Goal: Task Accomplishment & Management: Manage account settings

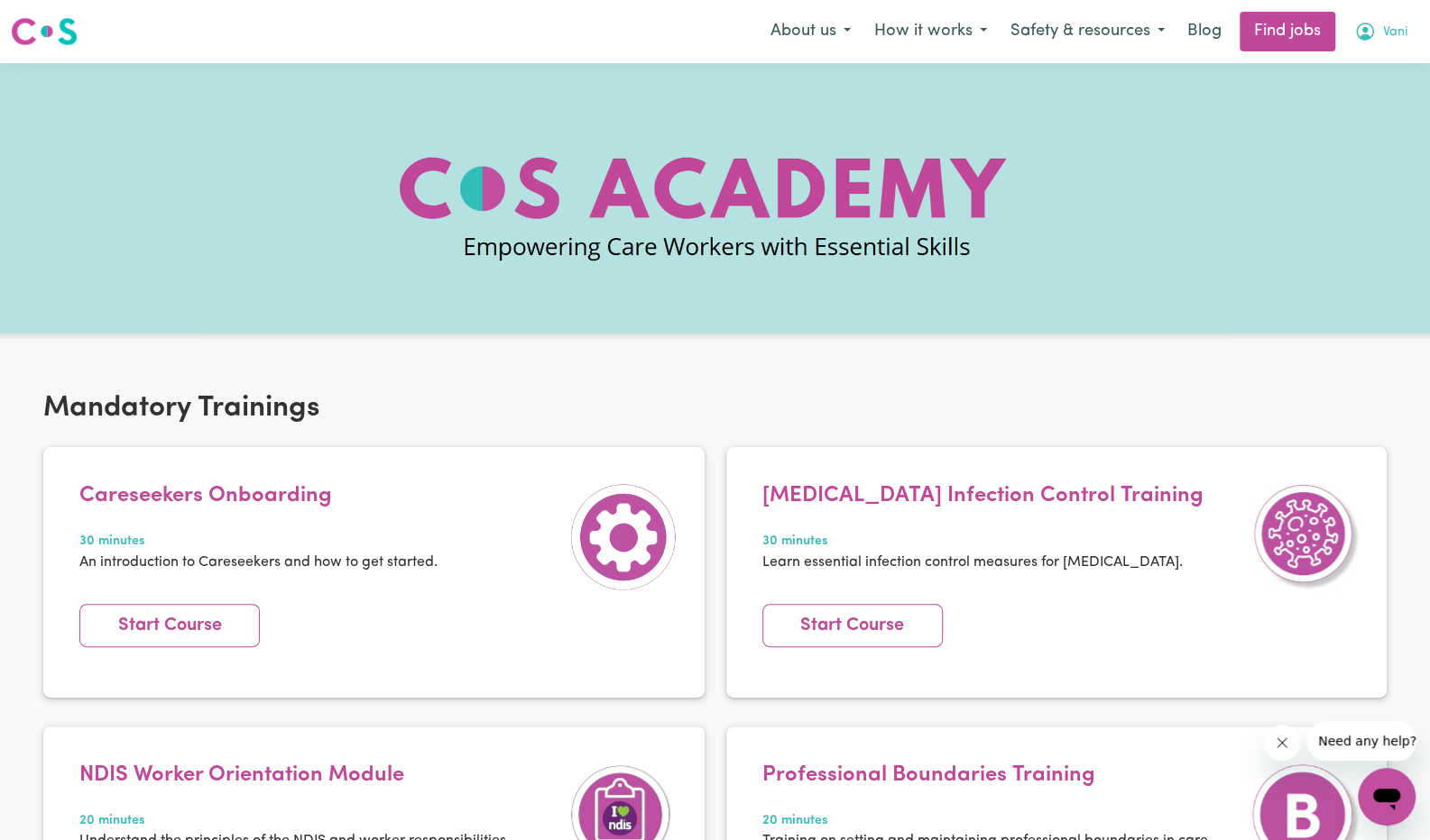
click at [1378, 37] on button "Vani" at bounding box center [1380, 31] width 77 height 37
click at [1324, 87] on link "My Dashboard" at bounding box center [1347, 104] width 142 height 35
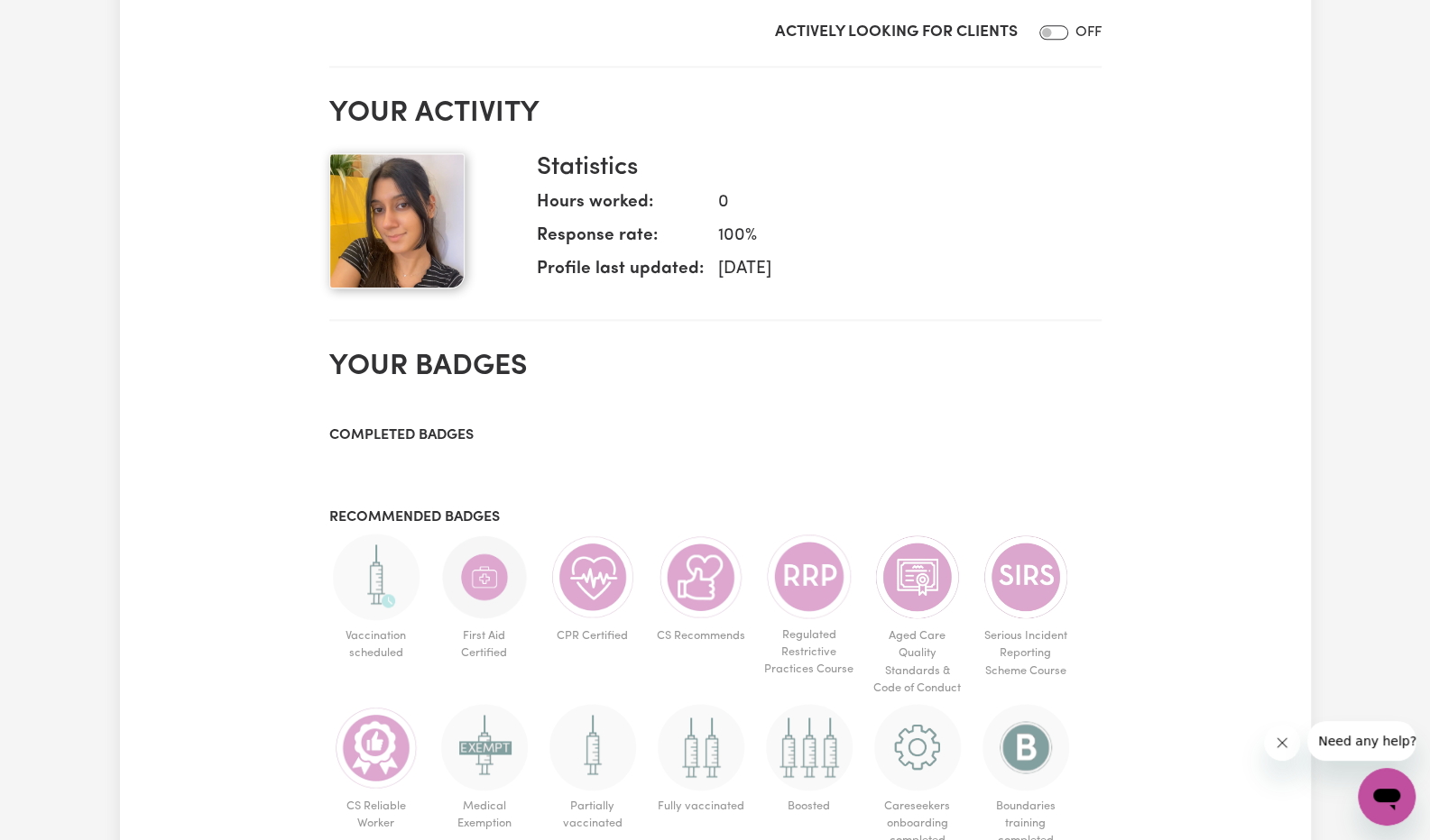
scroll to position [1250, 0]
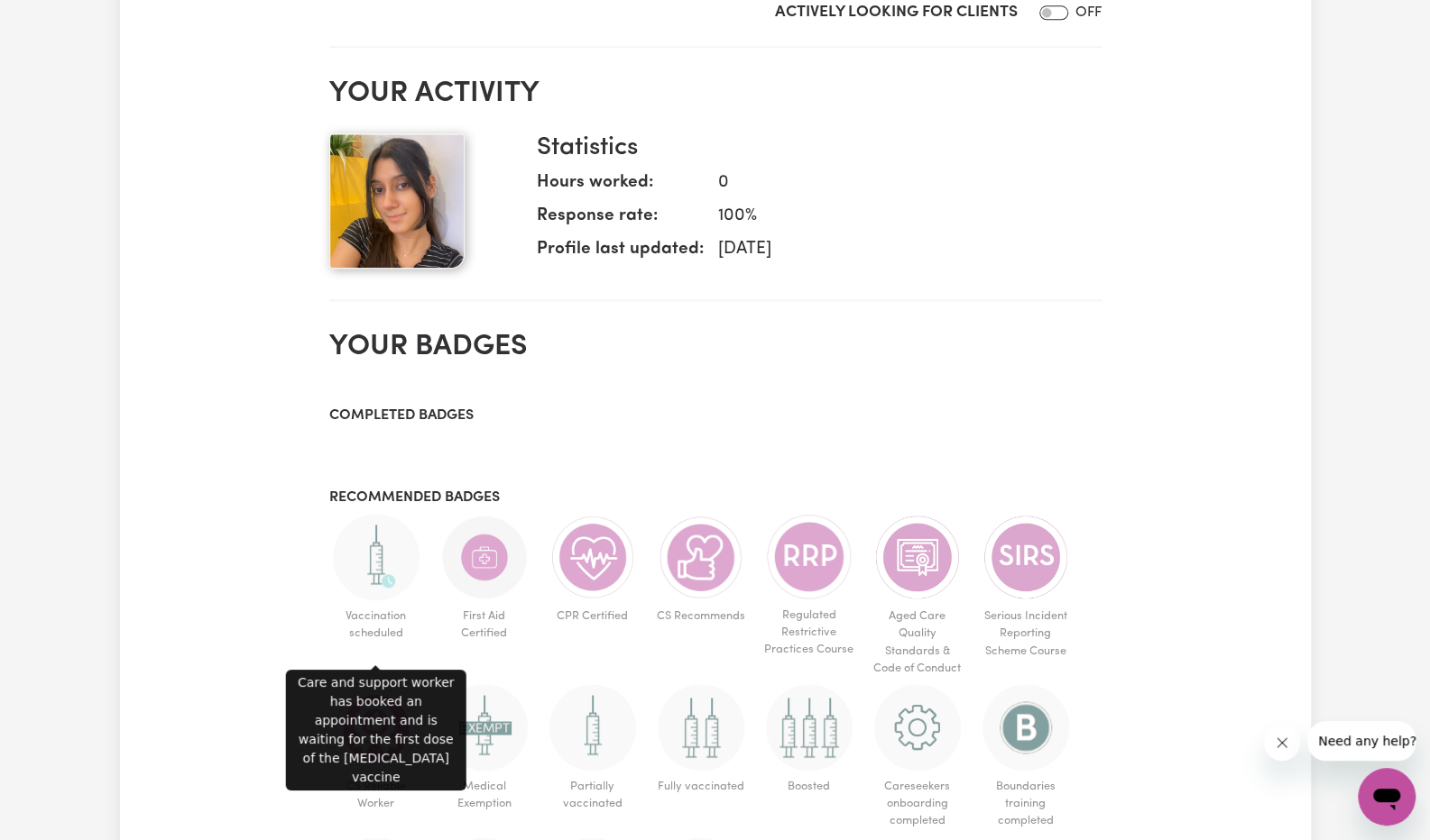
click at [381, 569] on img at bounding box center [376, 557] width 87 height 87
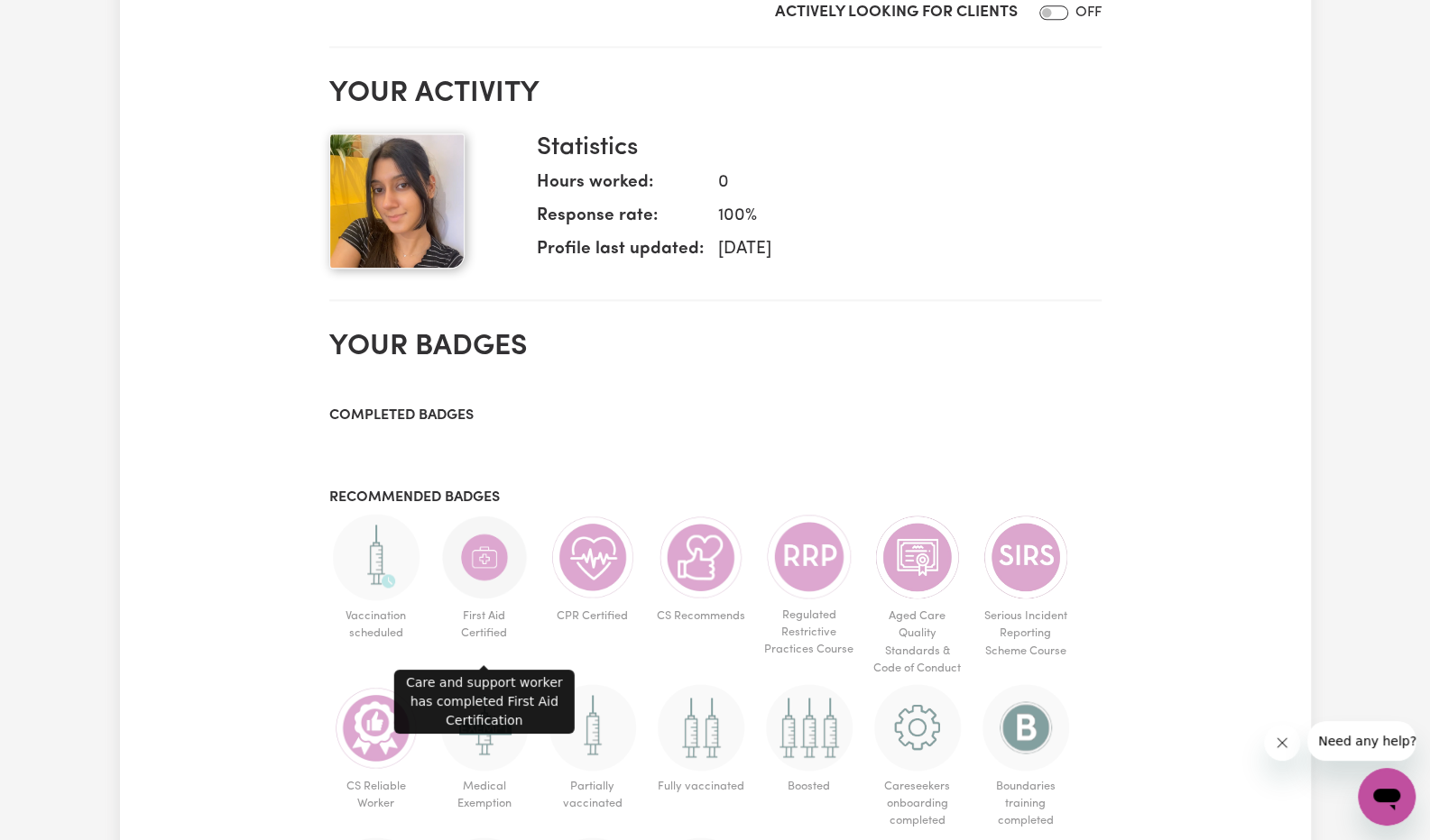
click at [490, 565] on img at bounding box center [484, 557] width 87 height 87
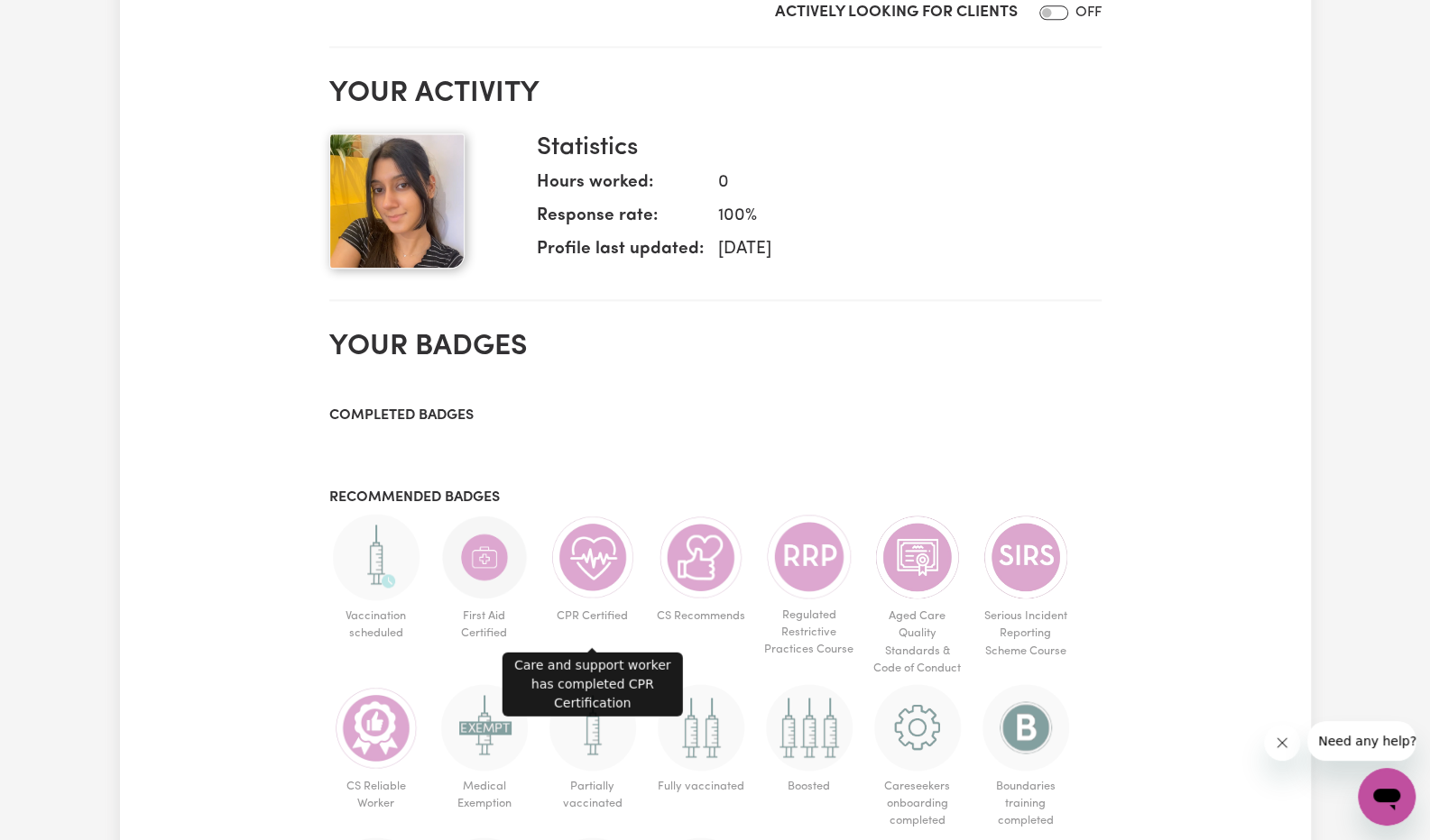
click at [612, 597] on img at bounding box center [592, 557] width 87 height 87
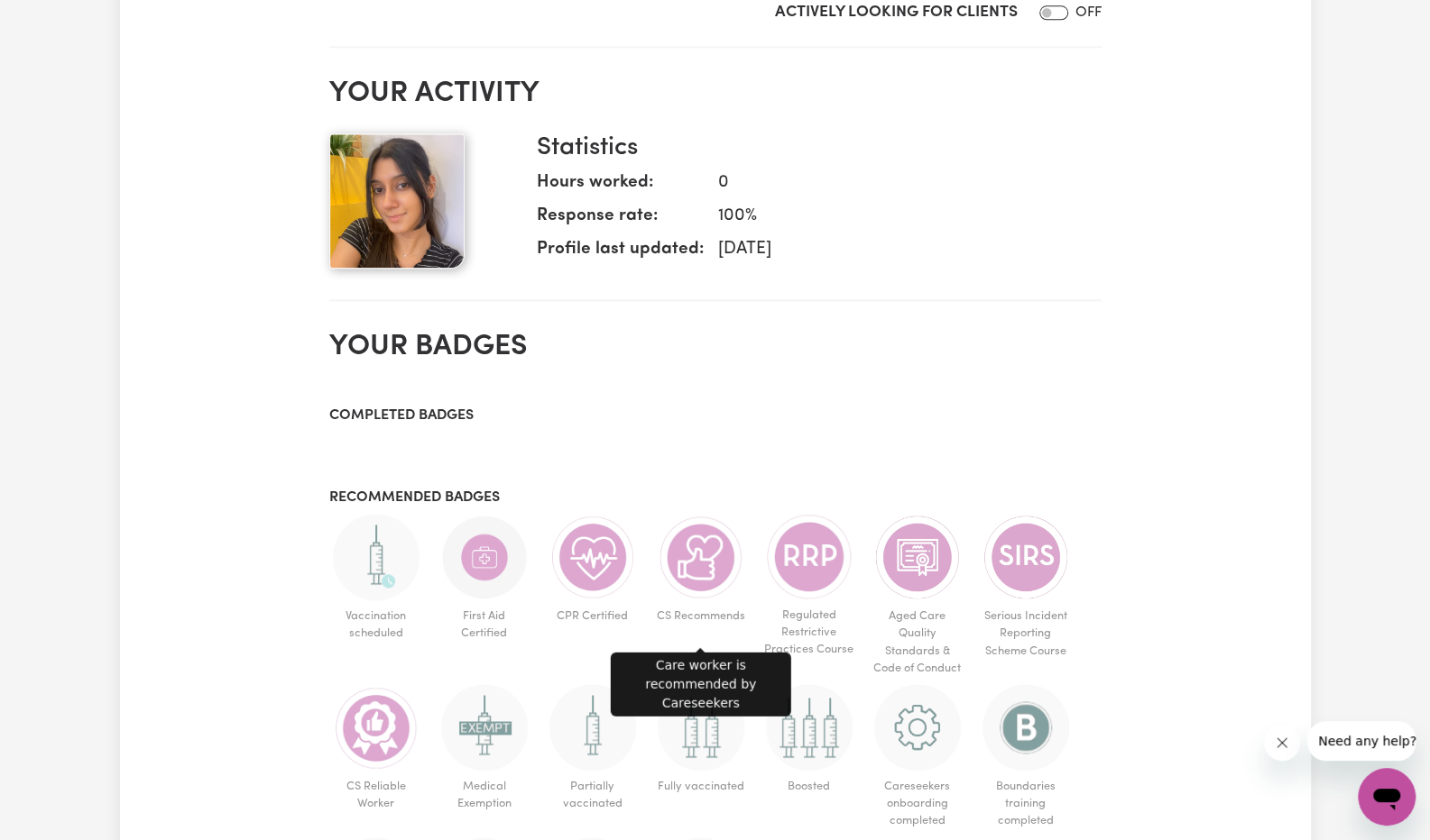
click at [707, 578] on img at bounding box center [701, 557] width 87 height 87
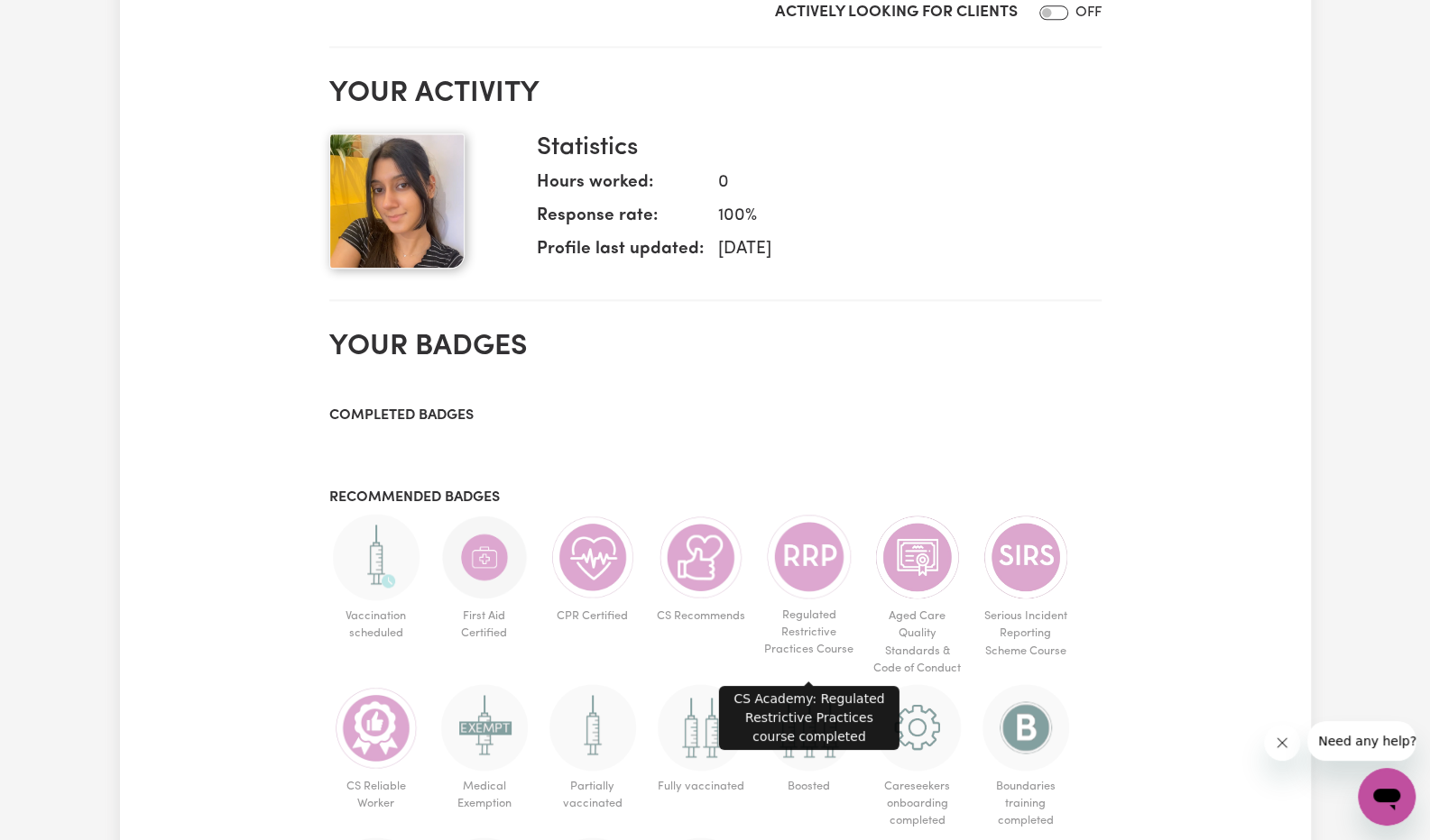
click at [820, 594] on img at bounding box center [809, 557] width 87 height 86
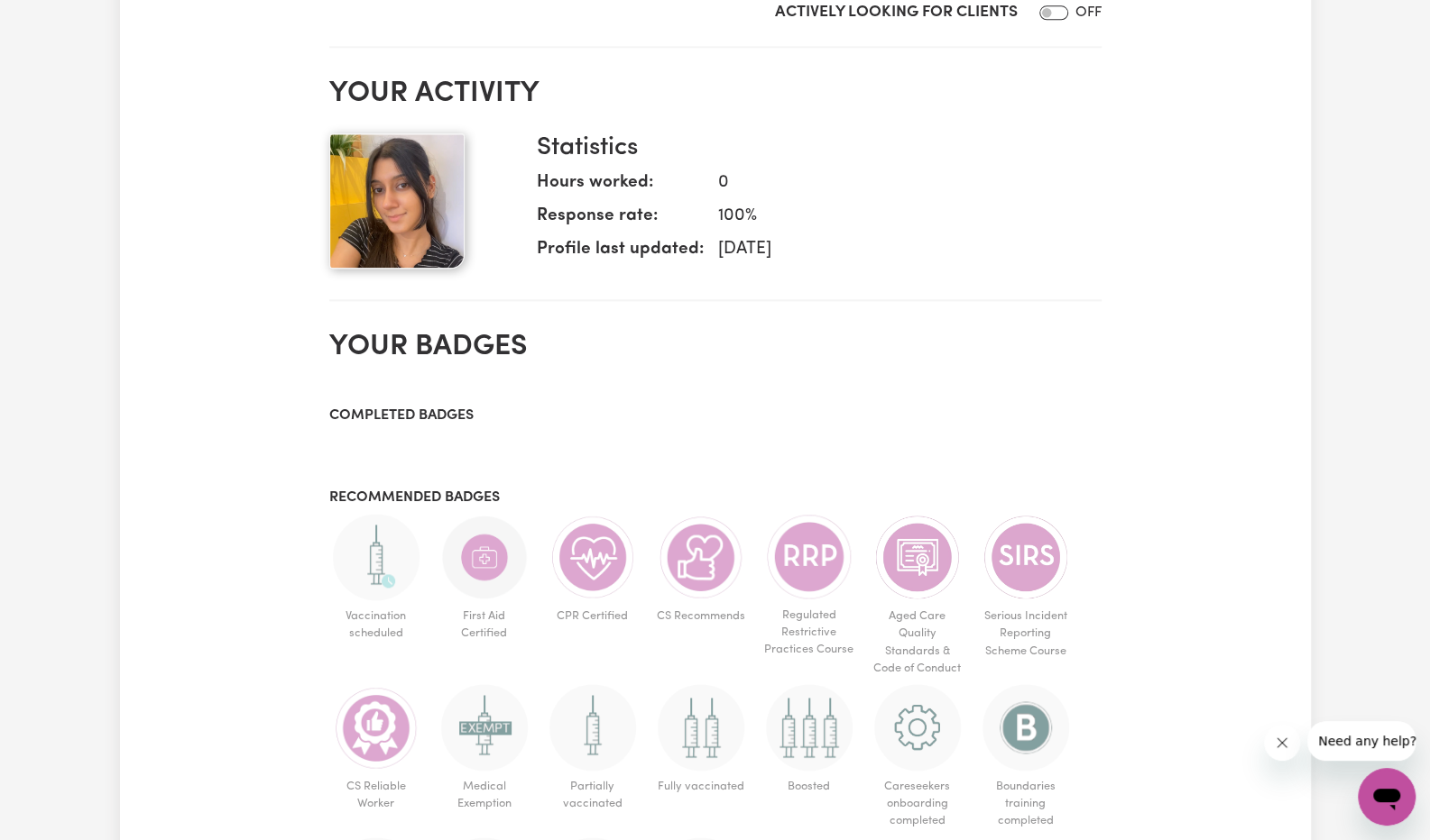
click at [902, 575] on img at bounding box center [917, 557] width 87 height 87
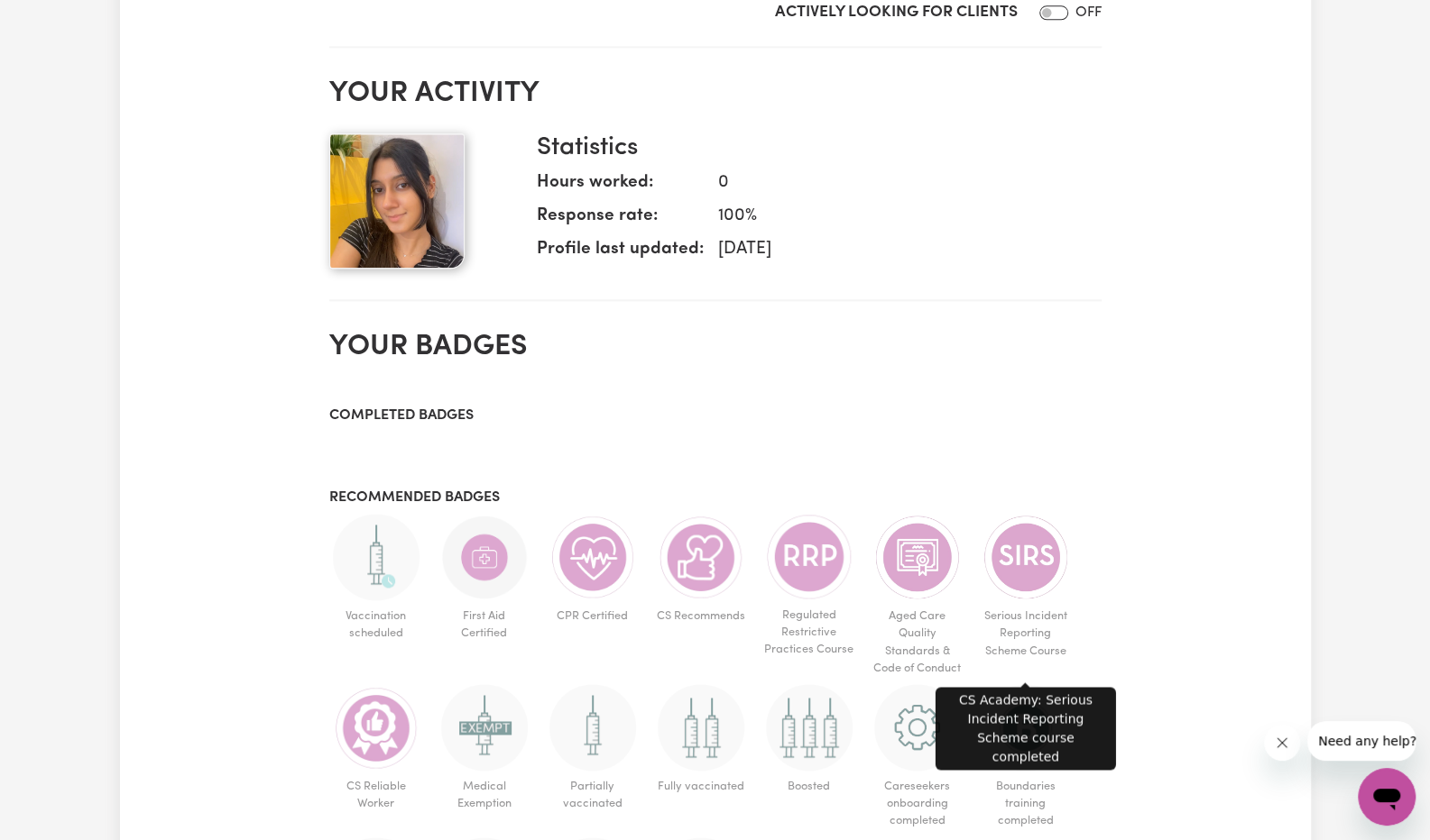
click at [1052, 623] on span "Serious Incident Reporting Scheme Course" at bounding box center [1026, 633] width 94 height 66
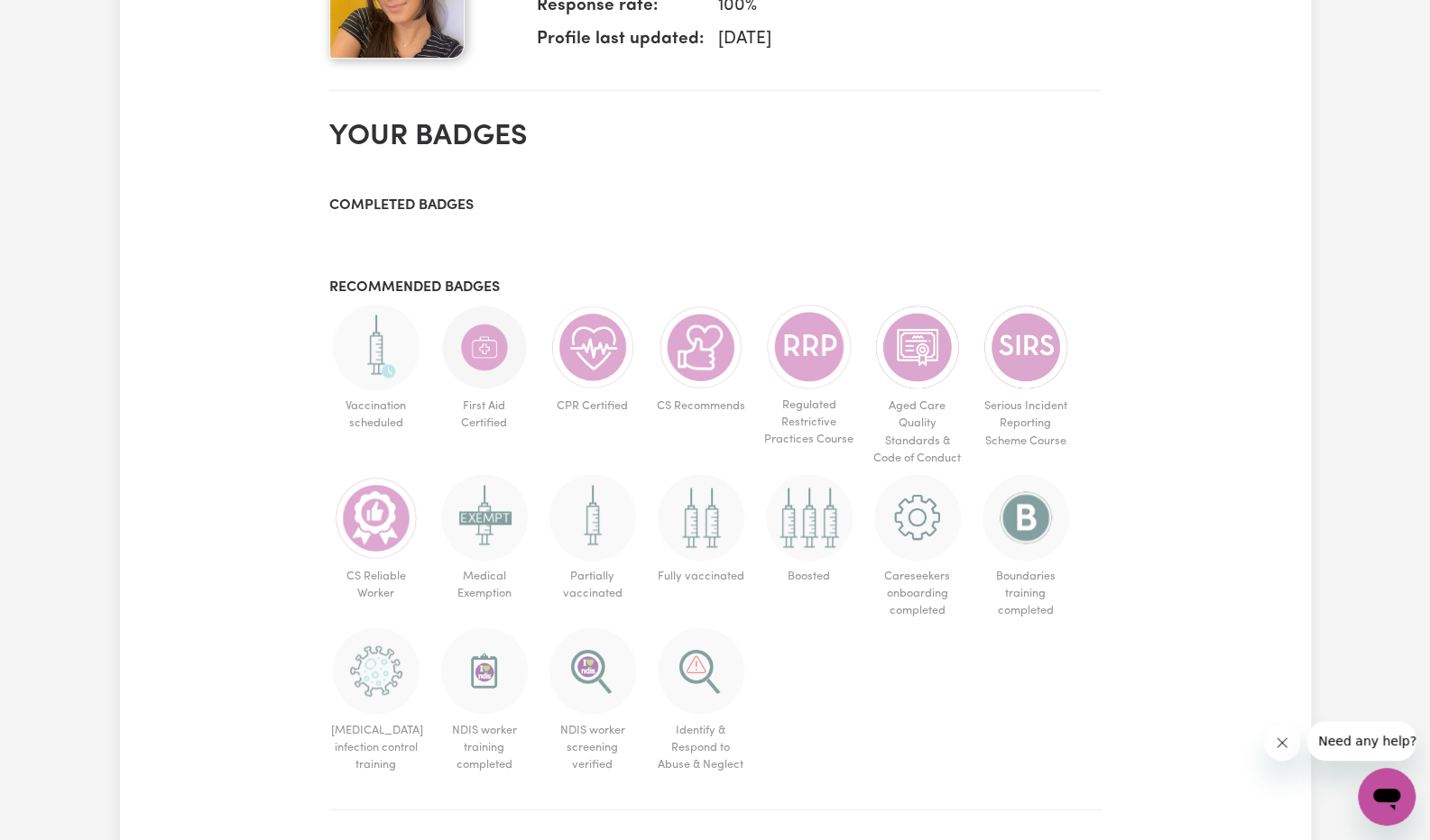
scroll to position [1461, 0]
click at [391, 545] on img at bounding box center [376, 516] width 87 height 87
click at [507, 541] on img at bounding box center [484, 516] width 87 height 87
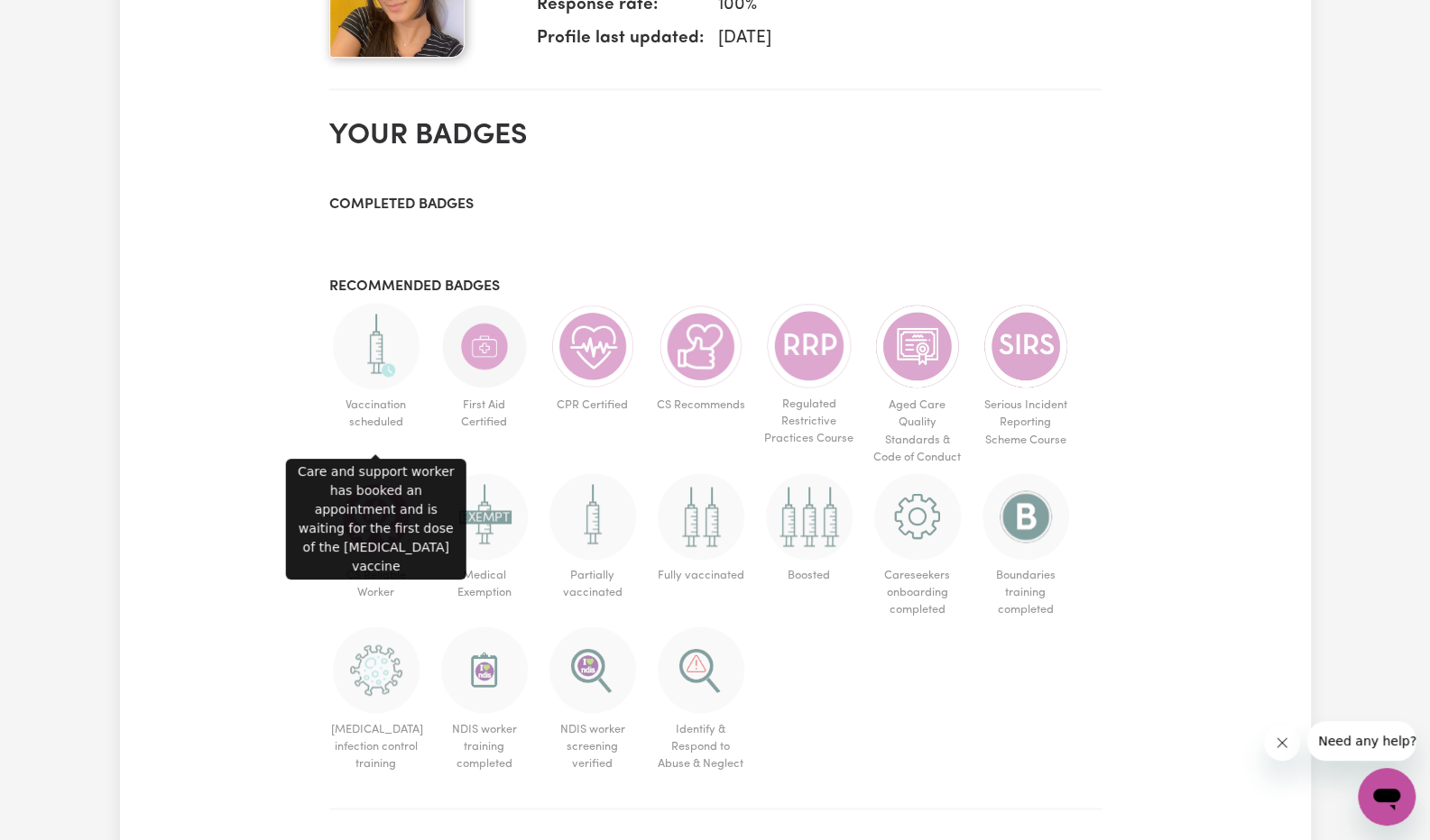
click at [388, 389] on img at bounding box center [376, 346] width 87 height 87
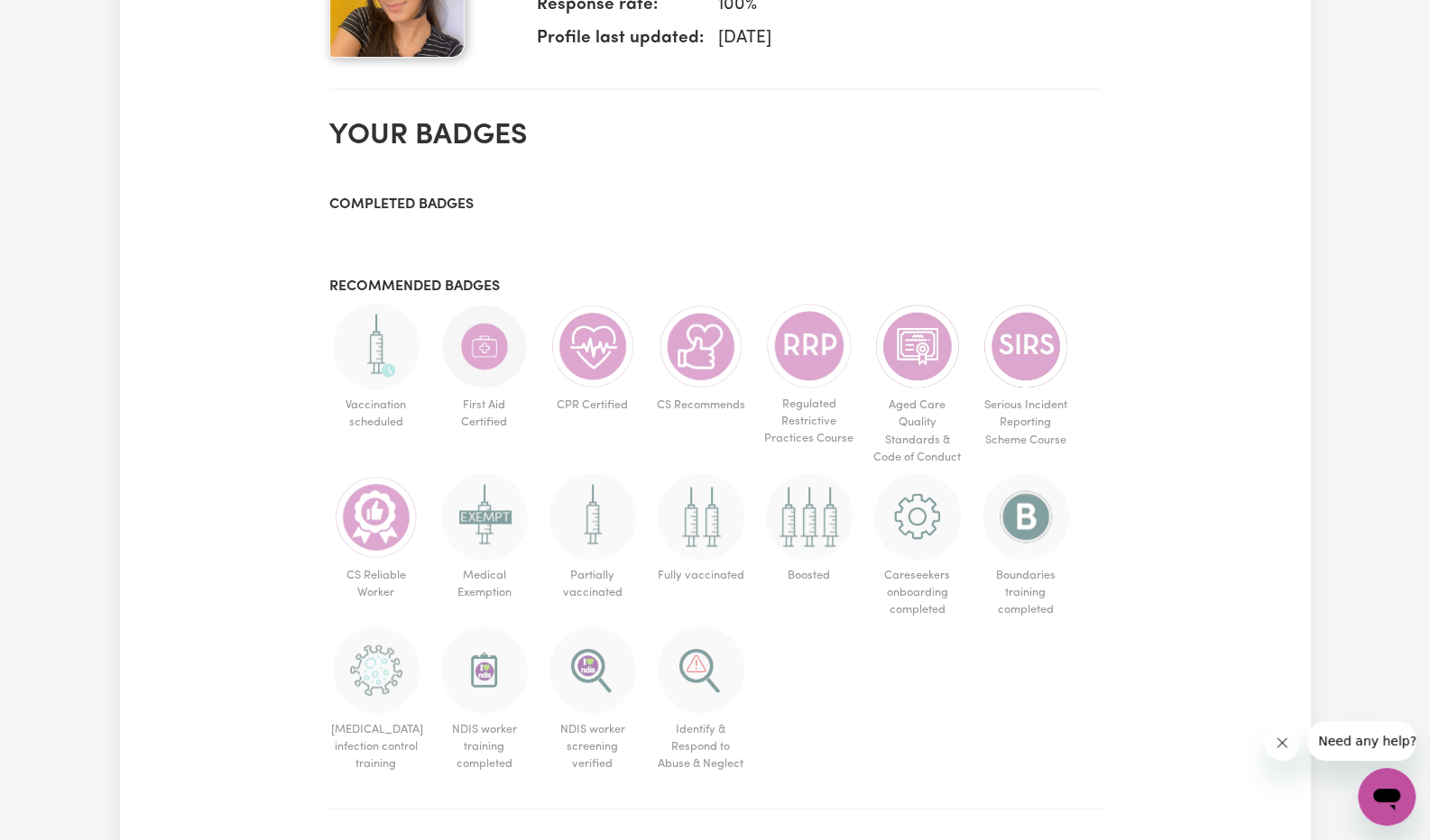
click at [388, 389] on img at bounding box center [376, 346] width 87 height 87
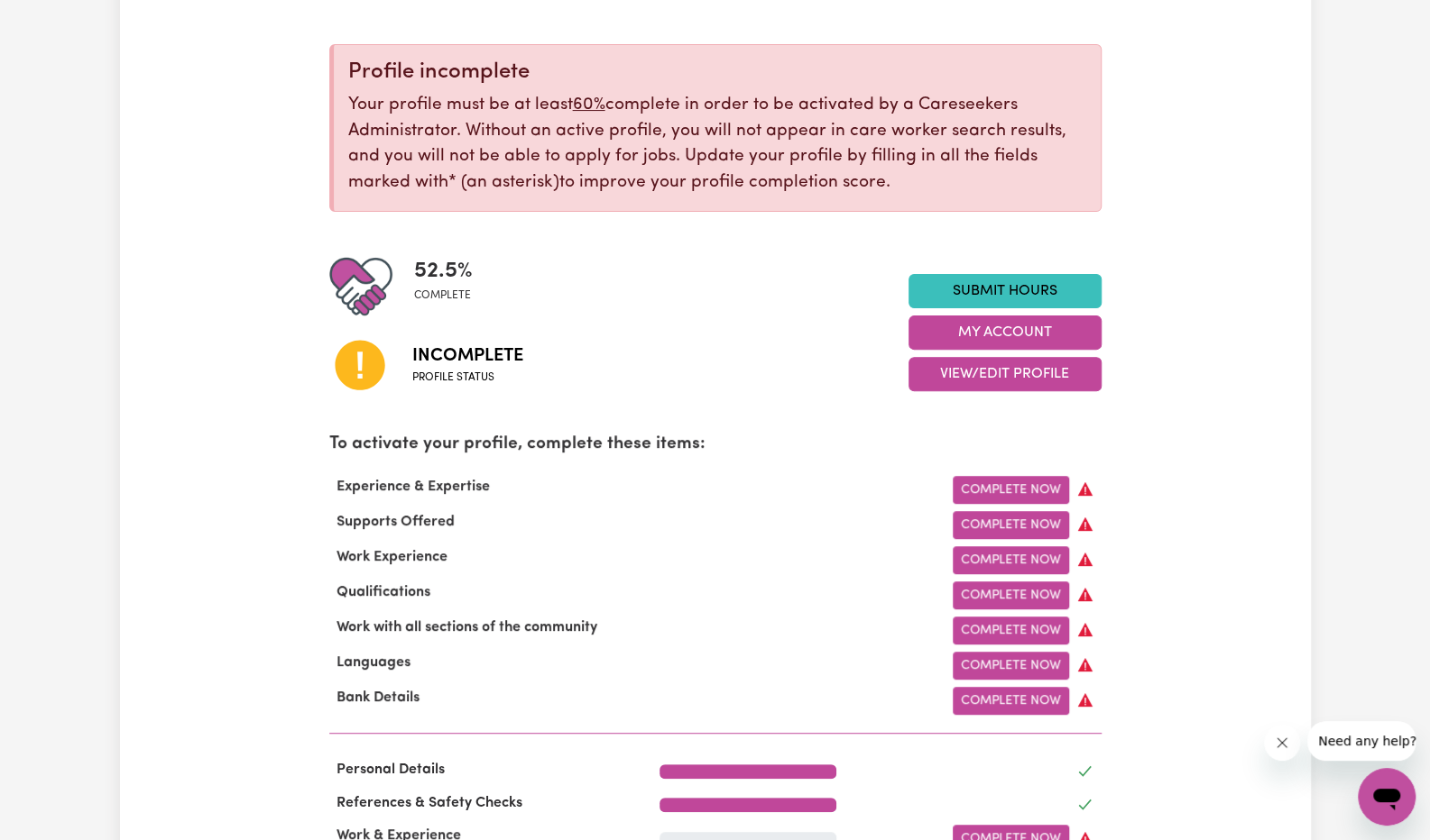
scroll to position [193, 0]
click at [1282, 736] on icon "Close message from company" at bounding box center [1281, 743] width 14 height 14
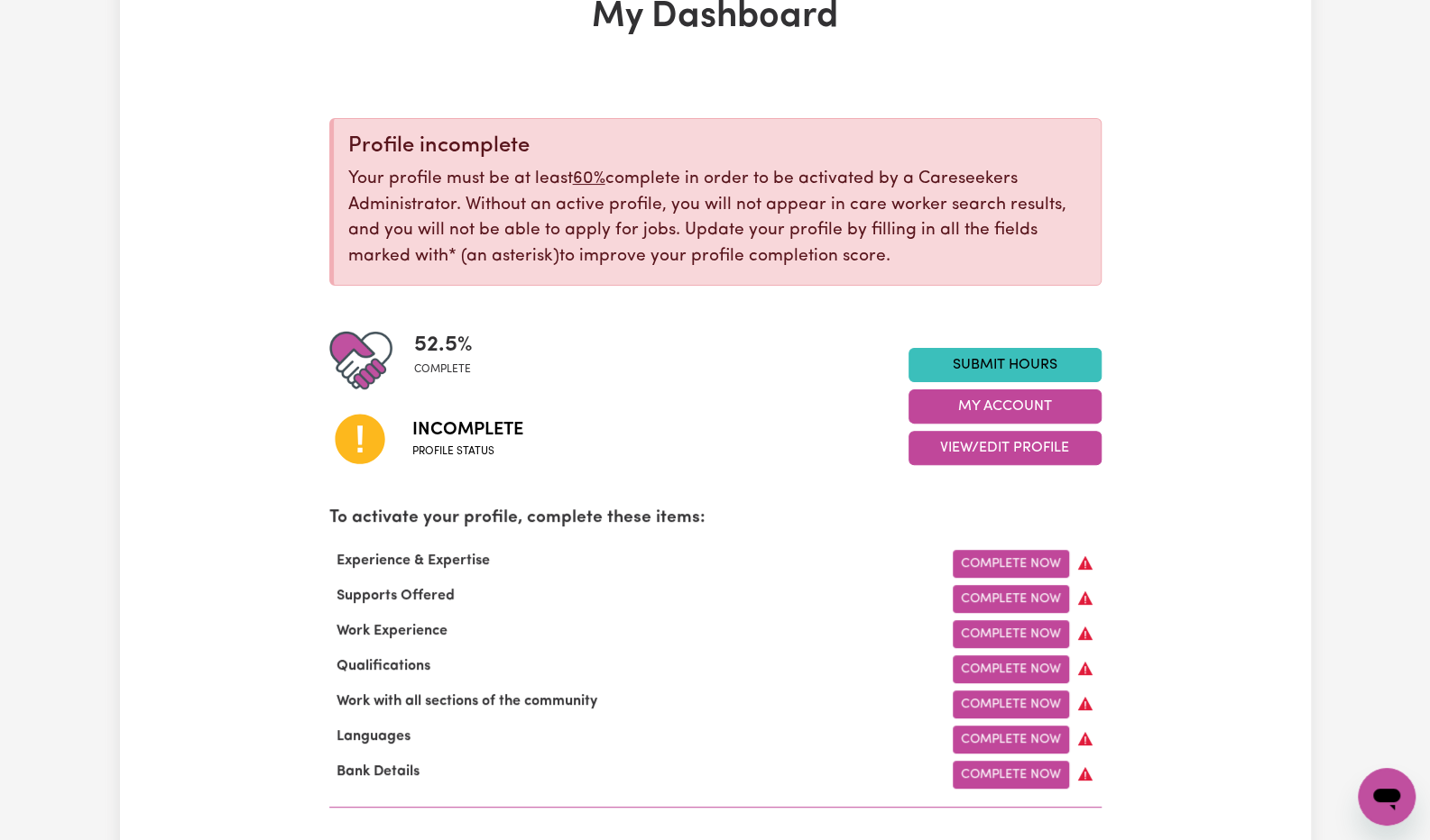
scroll to position [0, 0]
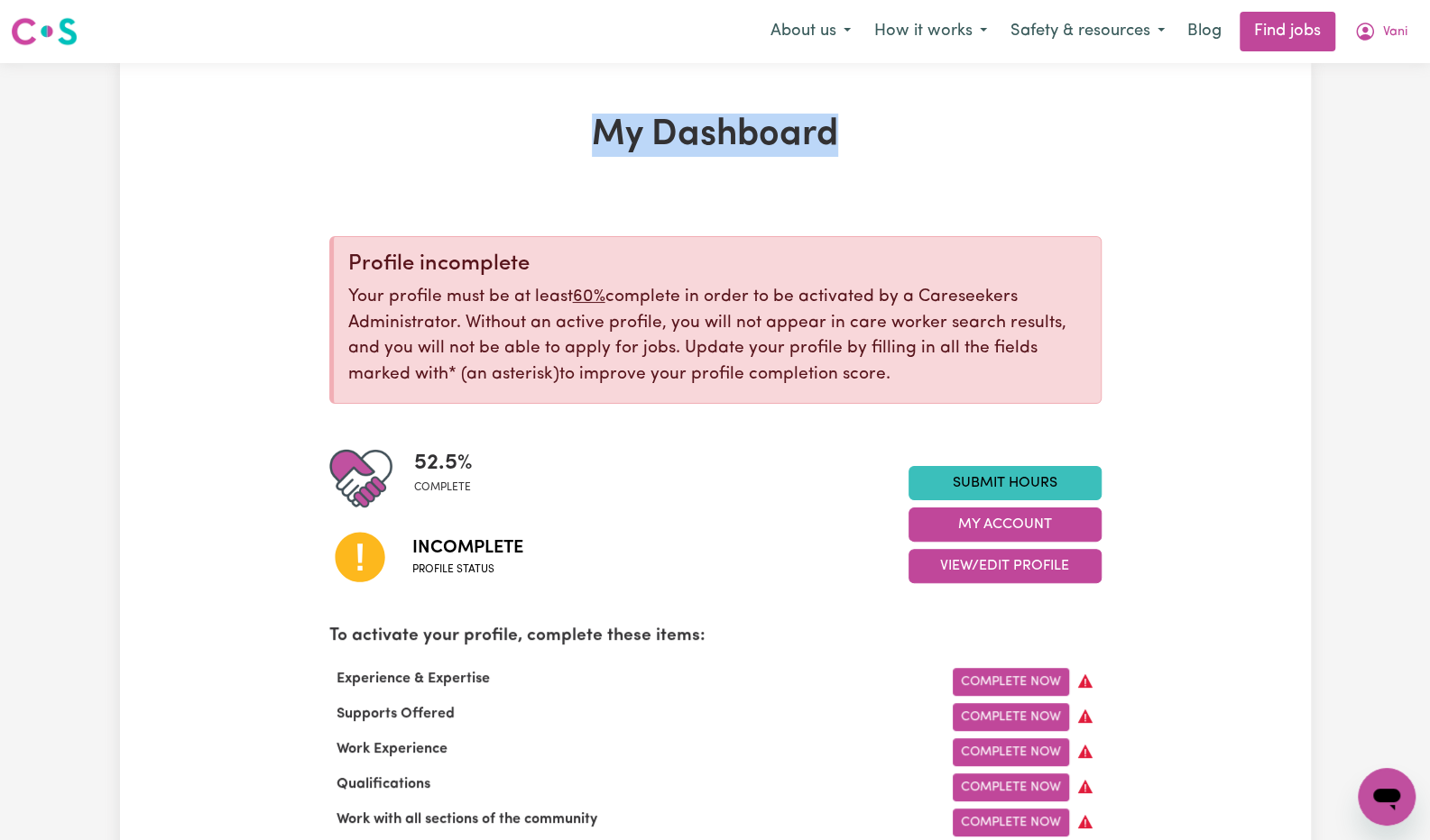
drag, startPoint x: 556, startPoint y: 101, endPoint x: 920, endPoint y: 151, distance: 367.4
click at [920, 151] on h1 "My Dashboard" at bounding box center [715, 135] width 772 height 43
drag, startPoint x: 913, startPoint y: 151, endPoint x: 468, endPoint y: 123, distance: 445.9
click at [468, 123] on h1 "My Dashboard" at bounding box center [715, 135] width 772 height 43
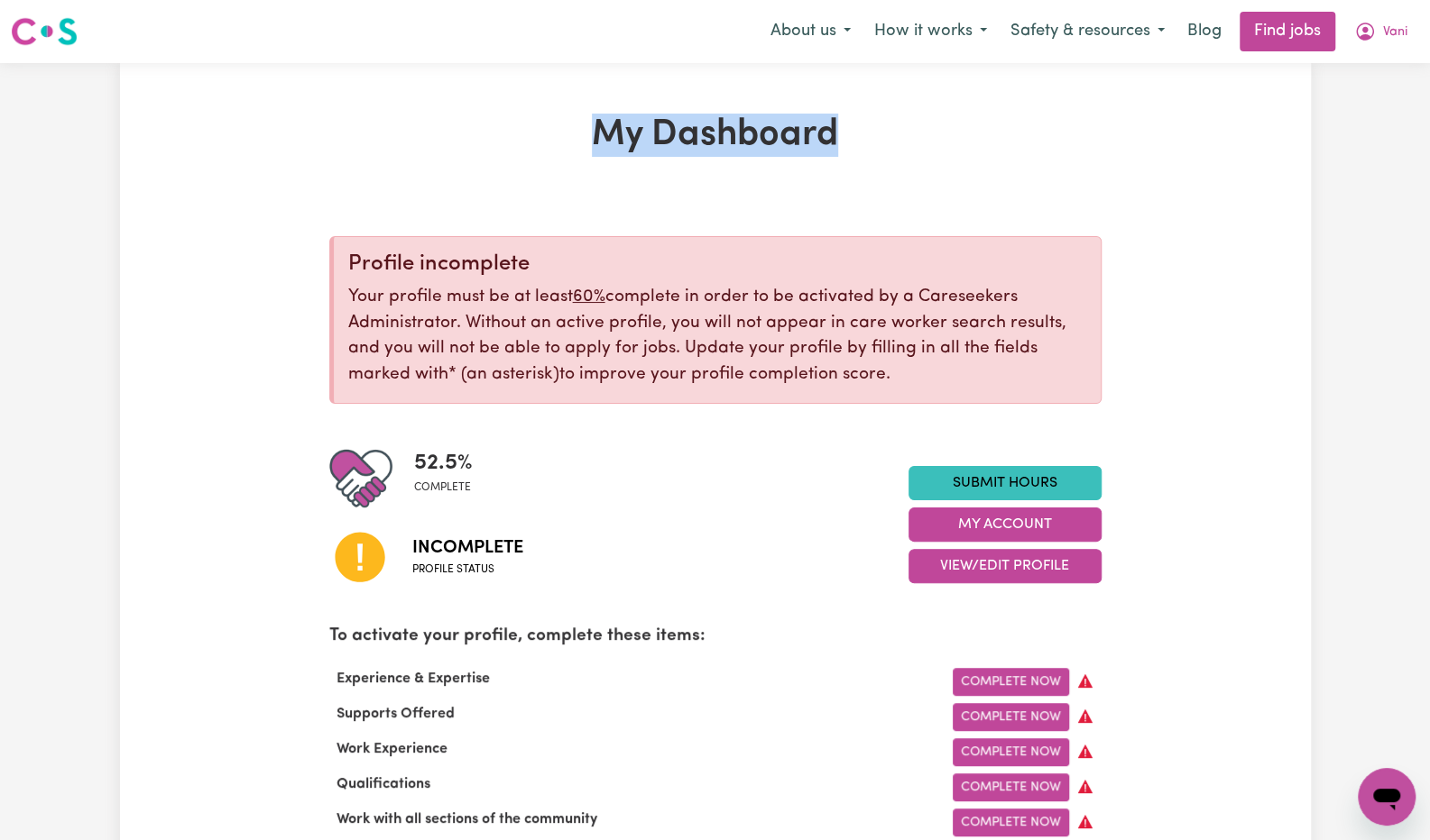
click at [468, 123] on h1 "My Dashboard" at bounding box center [715, 135] width 772 height 43
drag, startPoint x: 538, startPoint y: 134, endPoint x: 989, endPoint y: 83, distance: 453.9
drag, startPoint x: 111, startPoint y: 54, endPoint x: 965, endPoint y: 156, distance: 860.1
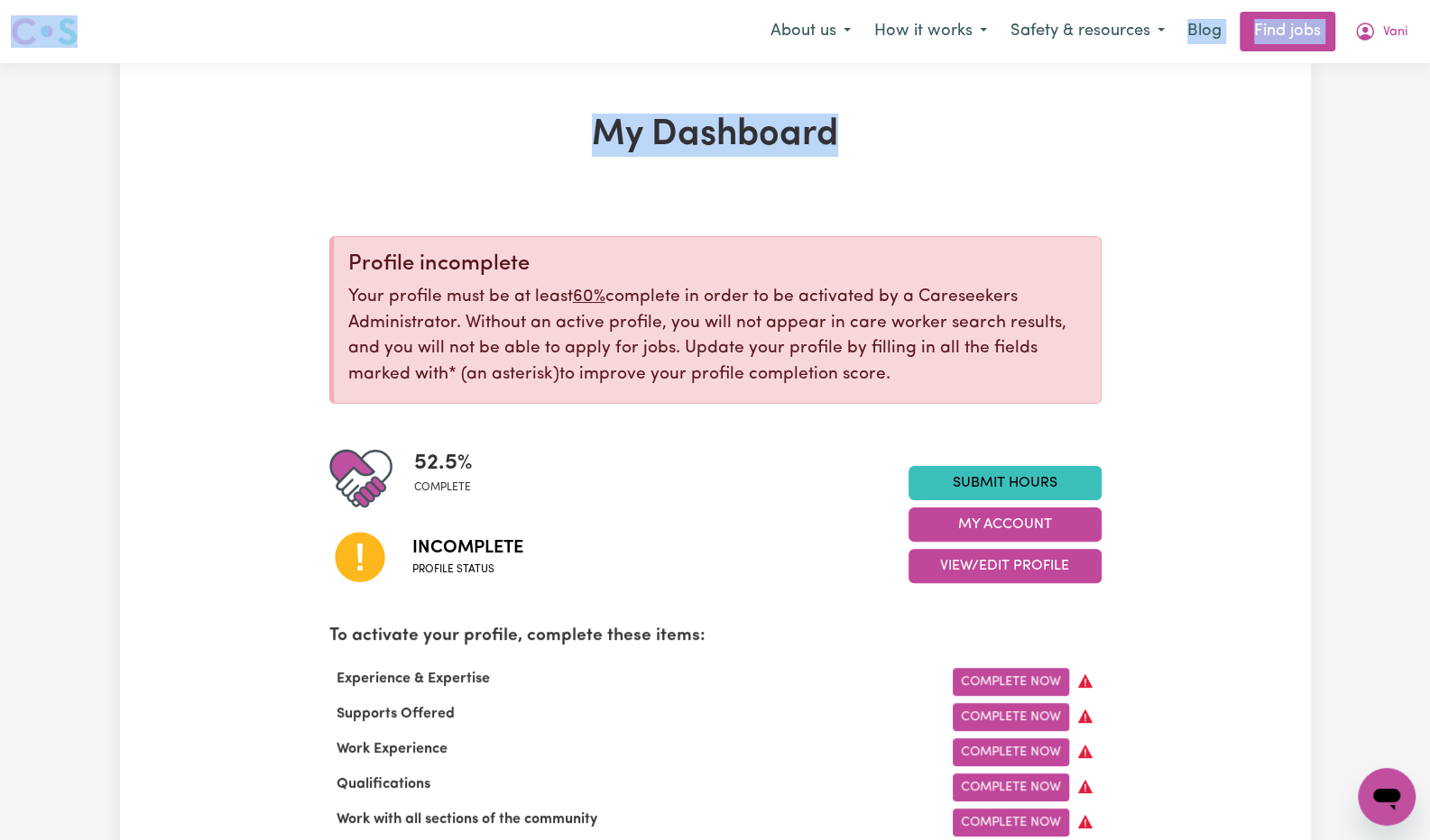
click at [965, 156] on h1 "My Dashboard" at bounding box center [715, 135] width 772 height 43
drag, startPoint x: 562, startPoint y: 130, endPoint x: 998, endPoint y: 112, distance: 436.4
drag, startPoint x: 562, startPoint y: 118, endPoint x: 892, endPoint y: 154, distance: 332.0
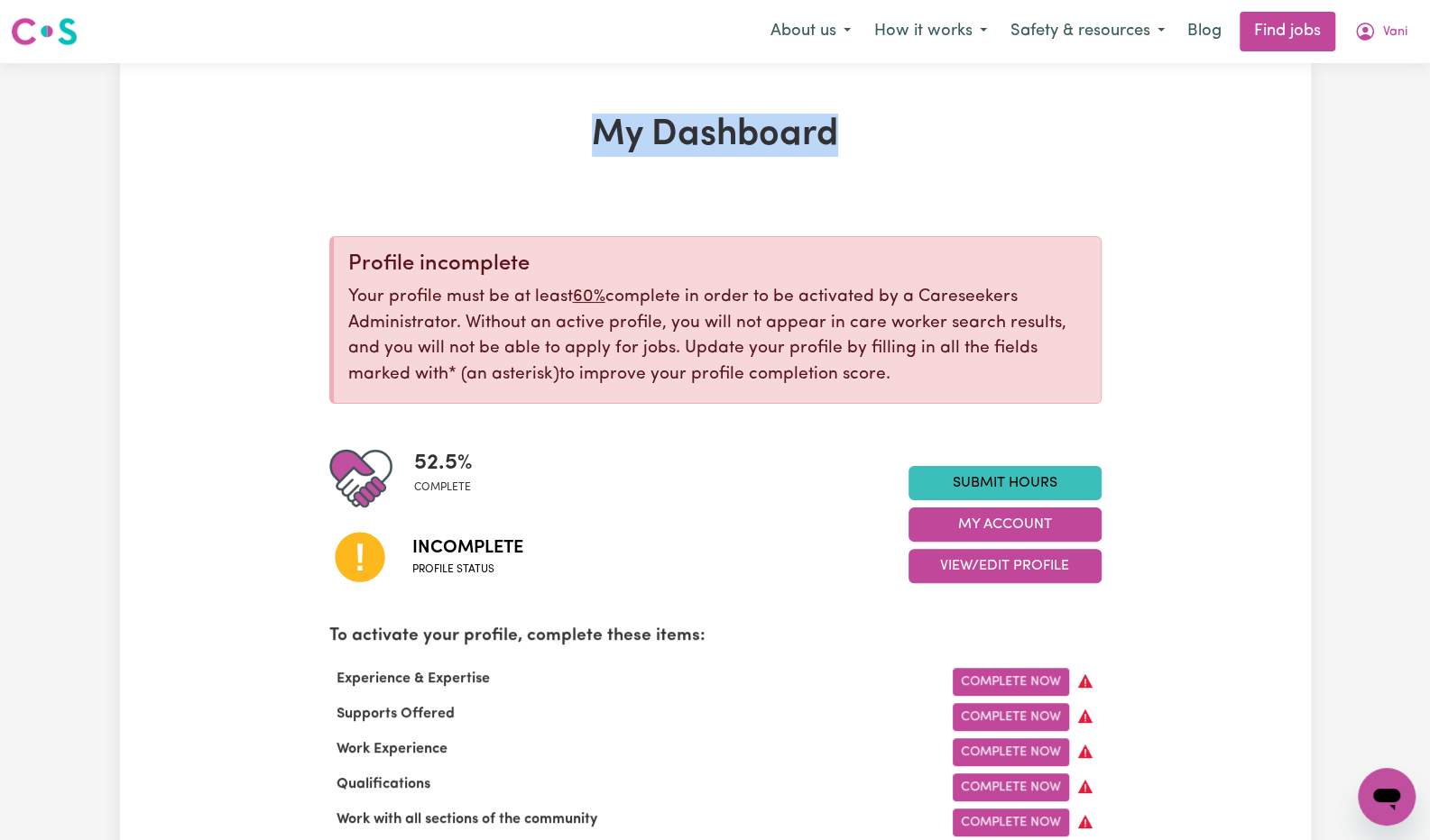
click at [892, 154] on h1 "My Dashboard" at bounding box center [715, 135] width 772 height 43
drag, startPoint x: 878, startPoint y: 161, endPoint x: 498, endPoint y: 129, distance: 381.3
click at [498, 129] on h1 "My Dashboard" at bounding box center [715, 135] width 772 height 43
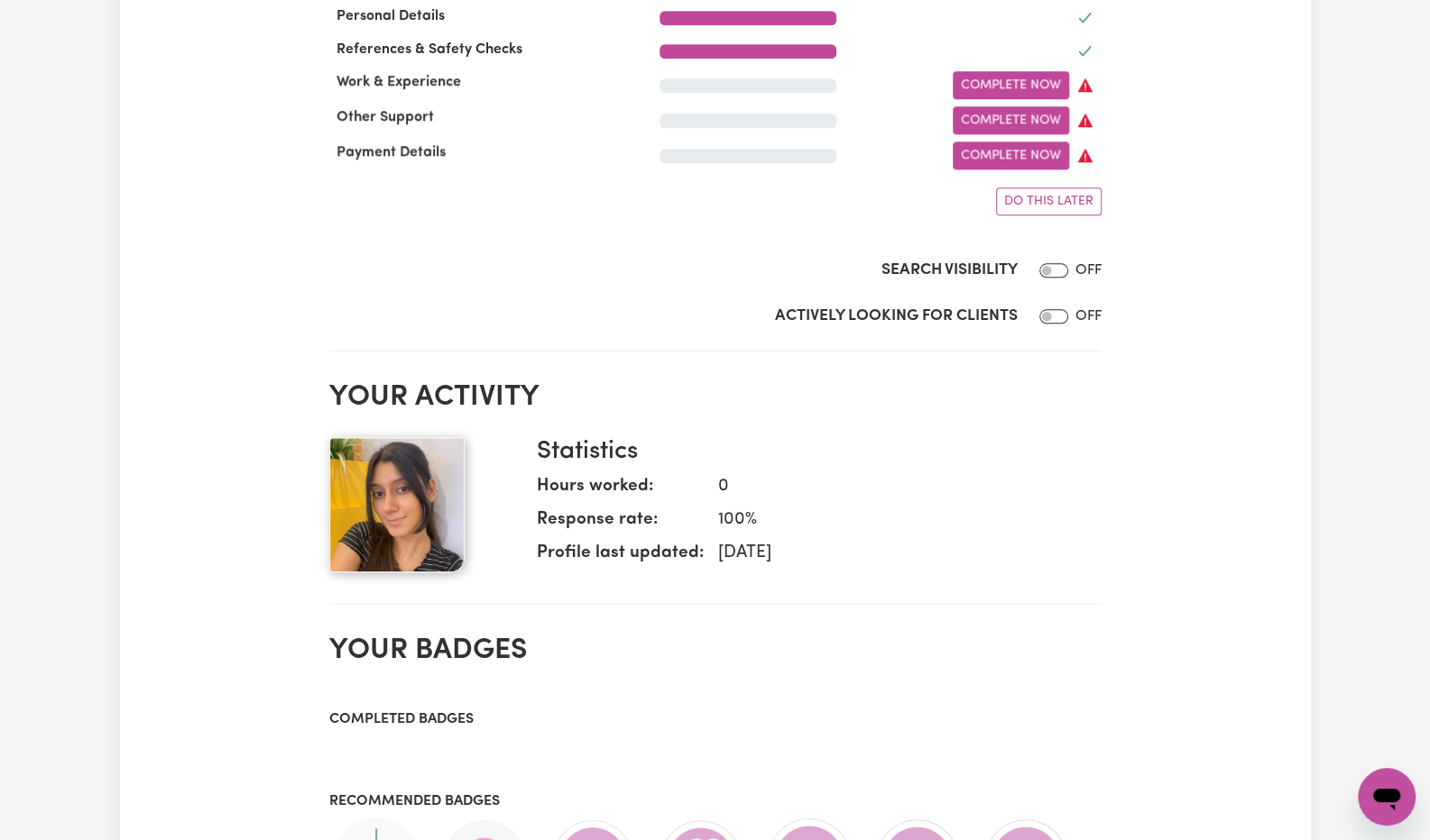
scroll to position [990, 0]
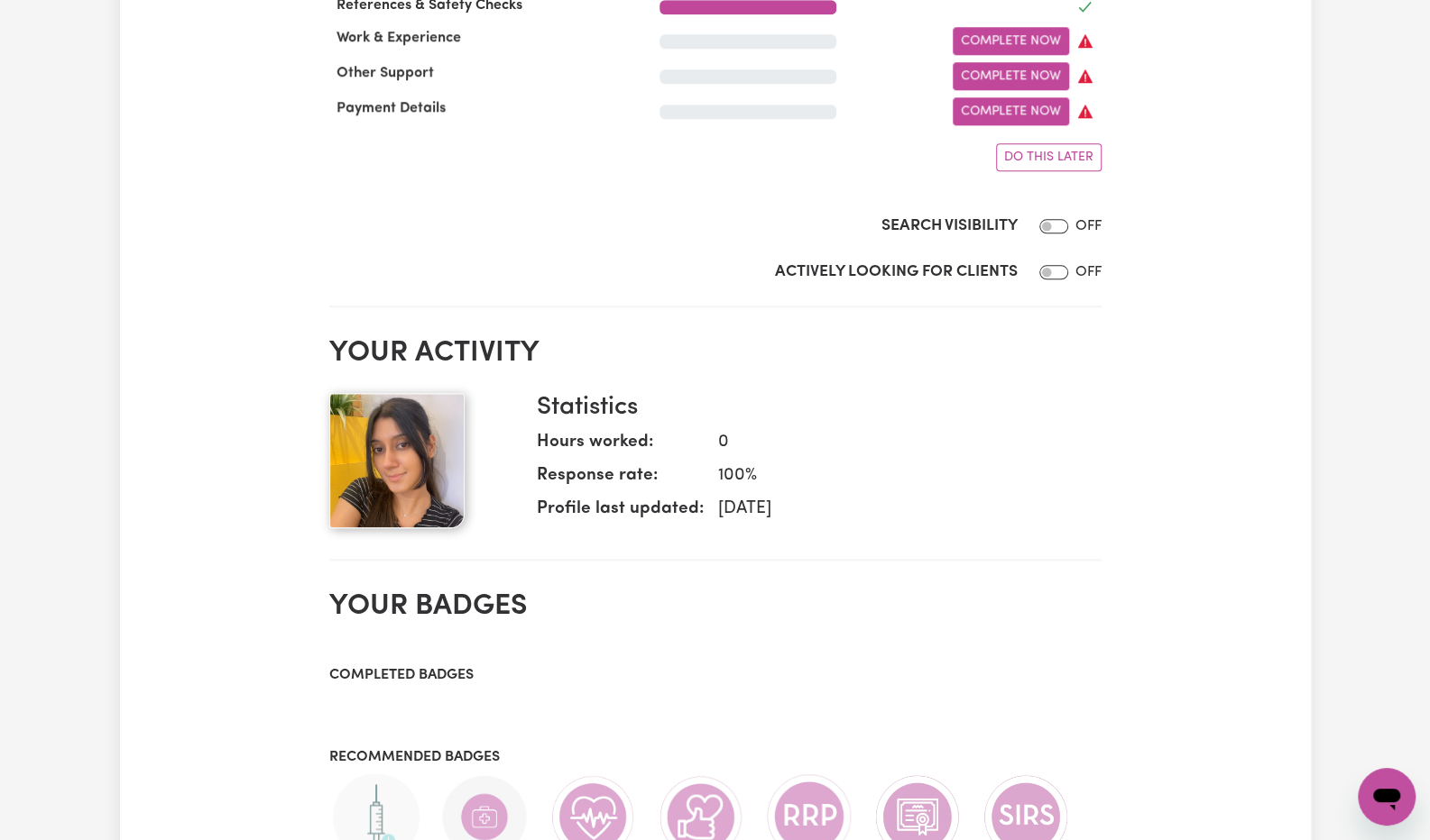
drag, startPoint x: 929, startPoint y: 527, endPoint x: 299, endPoint y: 389, distance: 644.9
click at [299, 389] on div "My Dashboard Profile incomplete Your profile must be at least 60% complete in o…" at bounding box center [715, 266] width 1190 height 2284
click at [307, 372] on div "My Dashboard Profile incomplete Your profile must be at least 60% complete in o…" at bounding box center [715, 266] width 1190 height 2284
drag, startPoint x: 313, startPoint y: 329, endPoint x: 956, endPoint y: 565, distance: 684.9
click at [956, 565] on div "My Dashboard Profile incomplete Your profile must be at least 60% complete in o…" at bounding box center [715, 266] width 1190 height 2284
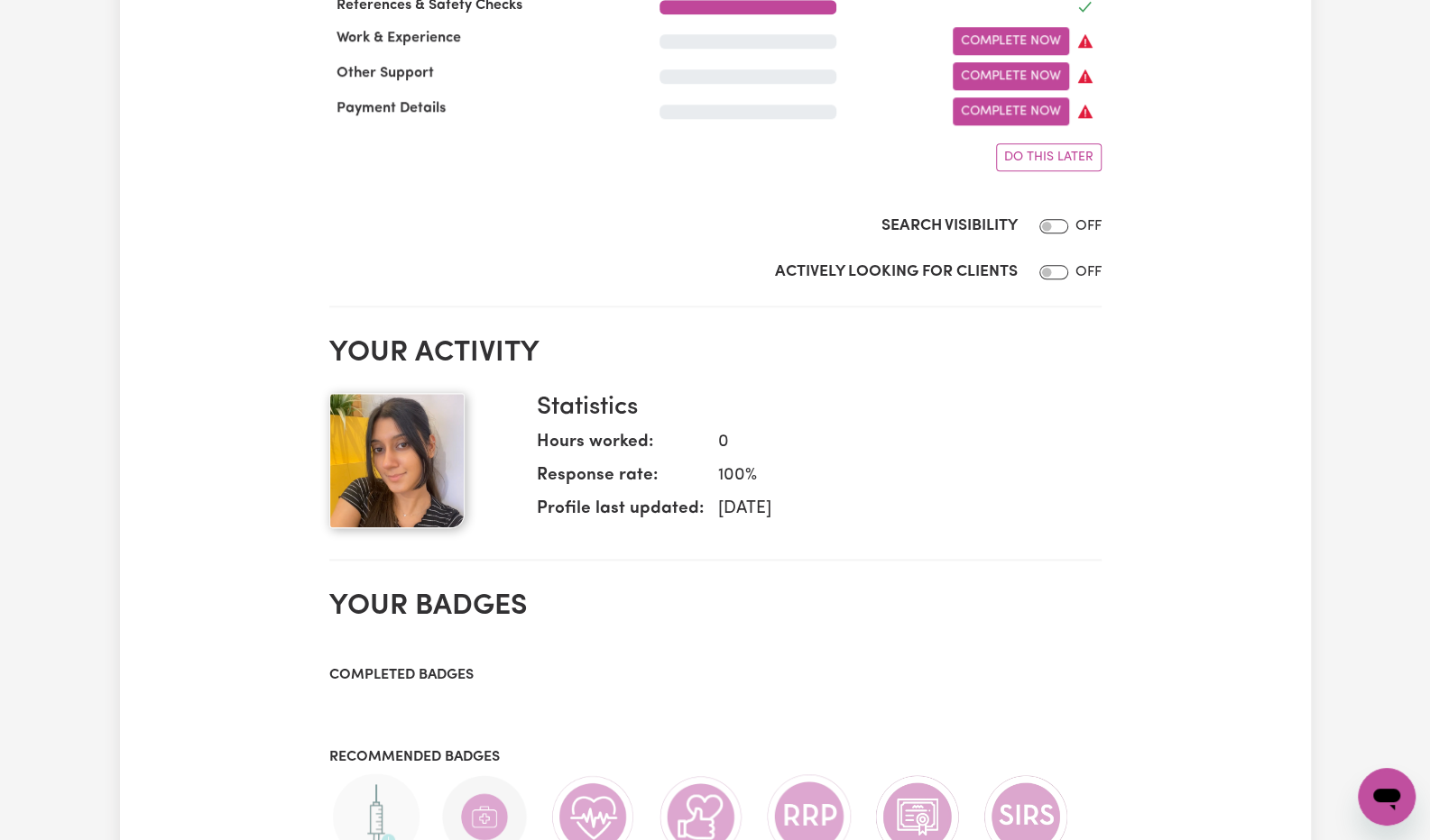
click at [298, 523] on div "My Dashboard Profile incomplete Your profile must be at least 60% complete in o…" at bounding box center [715, 266] width 1190 height 2284
drag, startPoint x: 298, startPoint y: 523, endPoint x: 1054, endPoint y: 526, distance: 756.0
click at [1054, 526] on div "My Dashboard Profile incomplete Your profile must be at least 60% complete in o…" at bounding box center [715, 266] width 1190 height 2284
click at [892, 513] on dd "[DATE]" at bounding box center [896, 510] width 384 height 26
drag, startPoint x: 889, startPoint y: 528, endPoint x: 299, endPoint y: 377, distance: 609.0
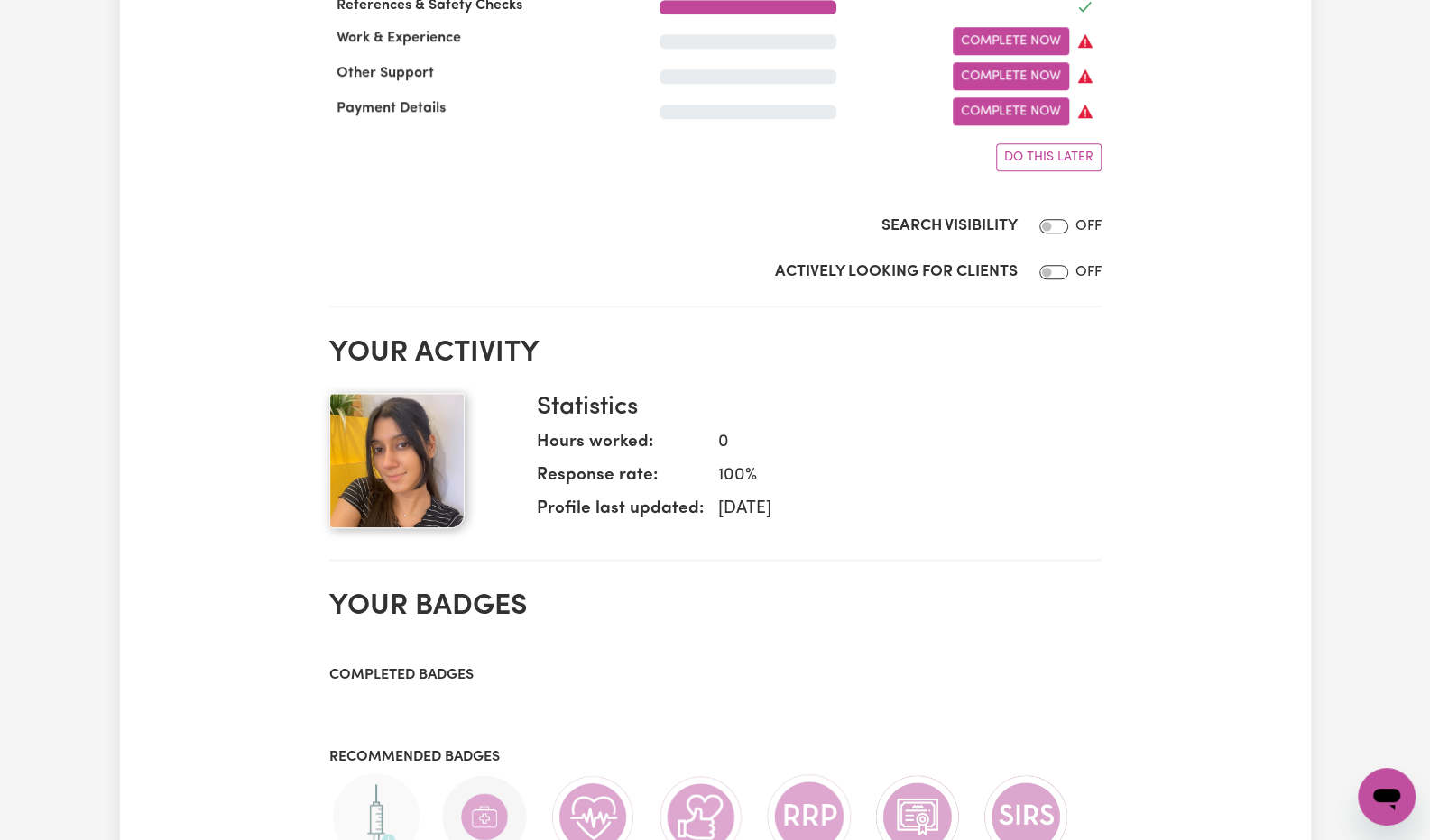
click at [299, 377] on div "My Dashboard Profile incomplete Your profile must be at least 60% complete in o…" at bounding box center [715, 266] width 1190 height 2284
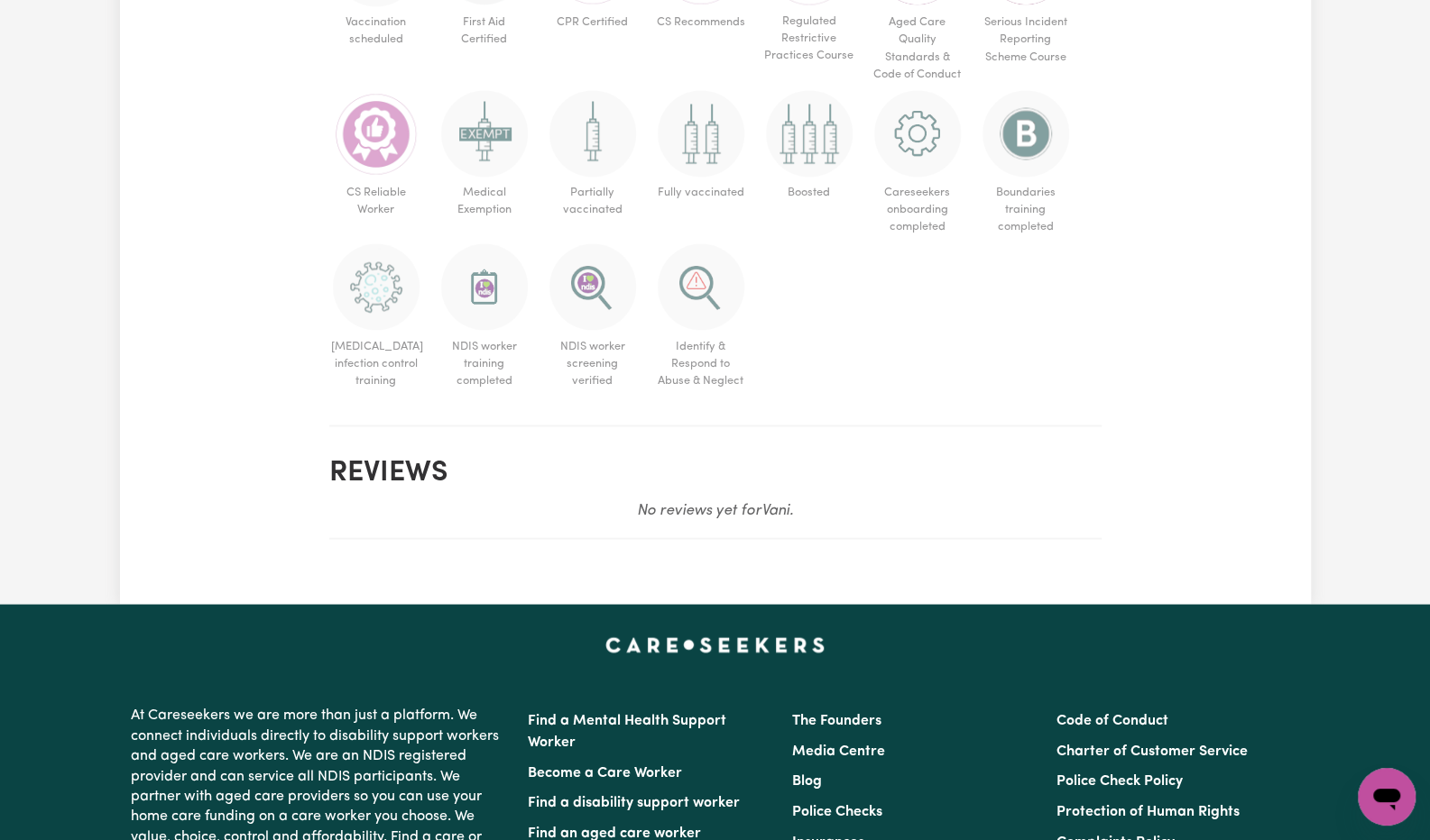
scroll to position [1898, 0]
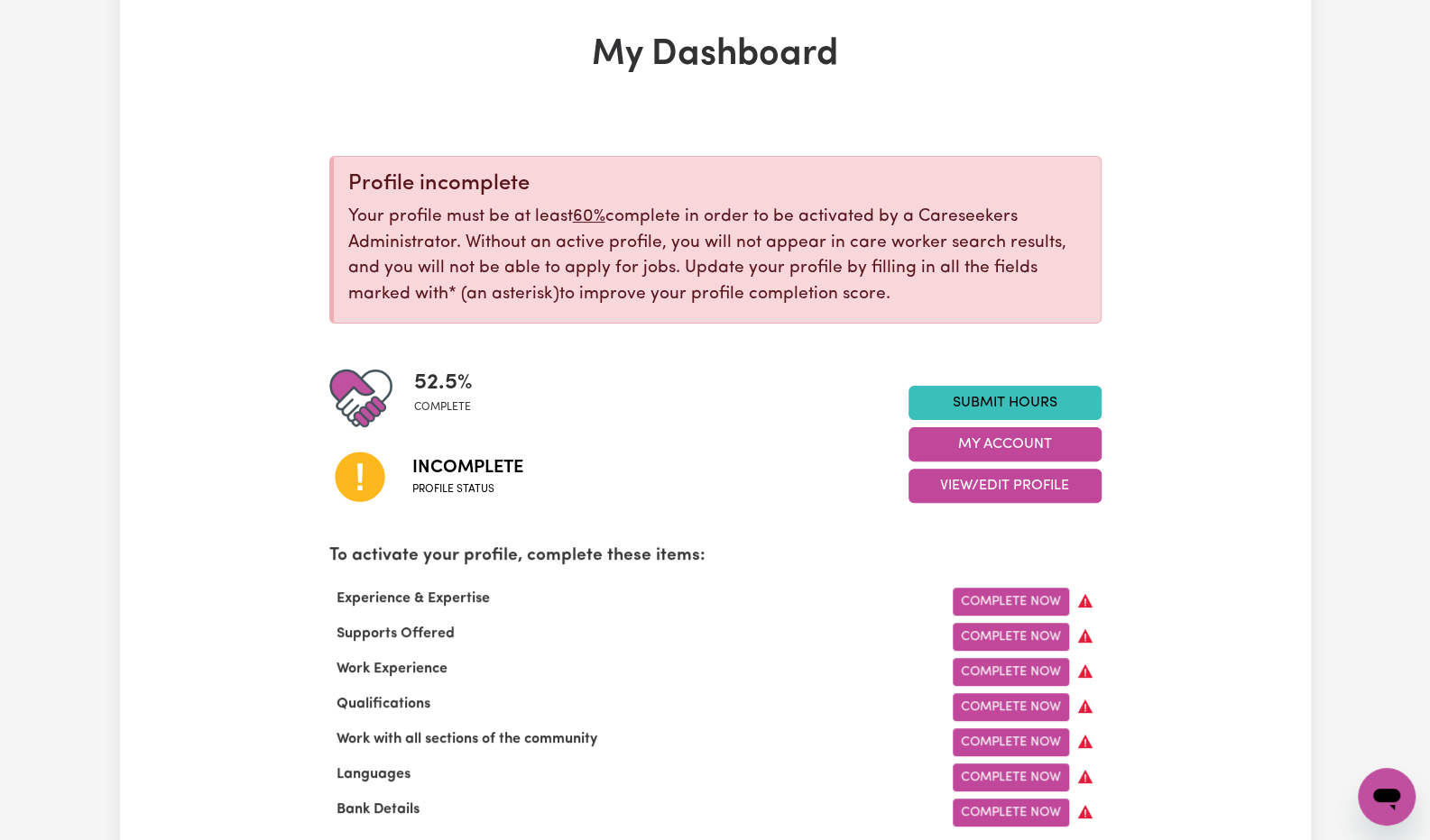
scroll to position [37, 0]
